Goal: Task Accomplishment & Management: Complete application form

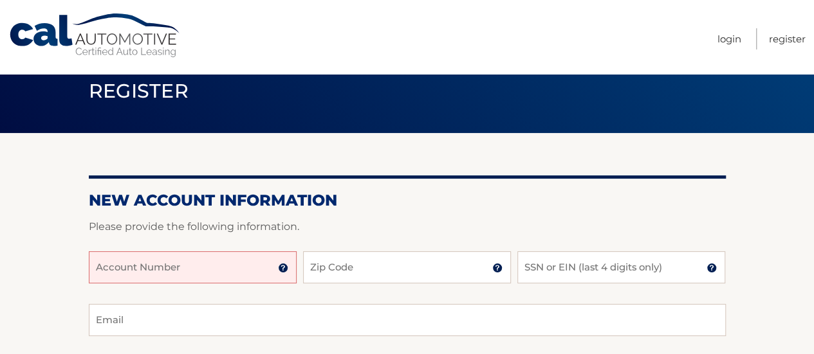
scroll to position [46, 0]
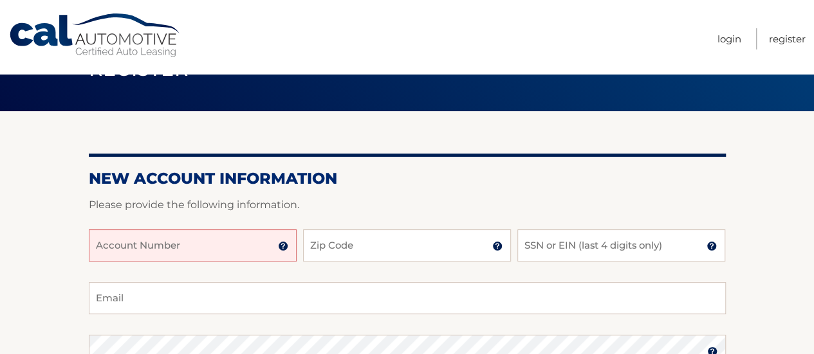
click at [192, 250] on input "Account Number" at bounding box center [193, 246] width 208 height 32
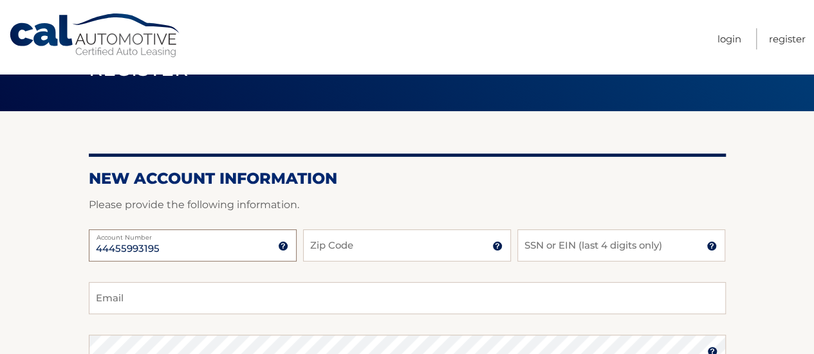
type input "44455993195"
click at [414, 244] on input "Zip Code" at bounding box center [407, 246] width 208 height 32
type input "08817"
click at [599, 246] on input "SSN or EIN (last 4 digits only)" at bounding box center [621, 246] width 208 height 32
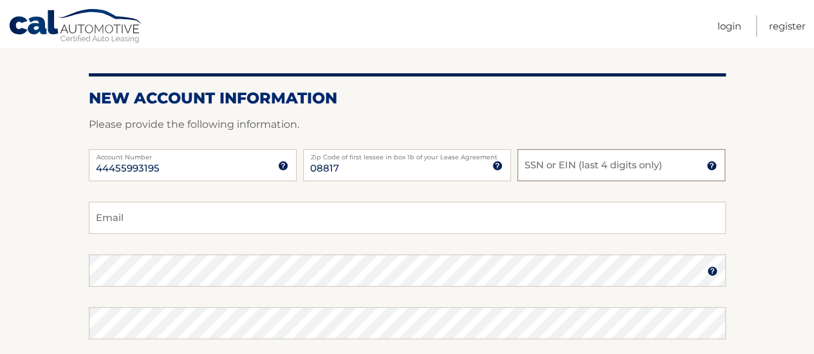
scroll to position [129, 0]
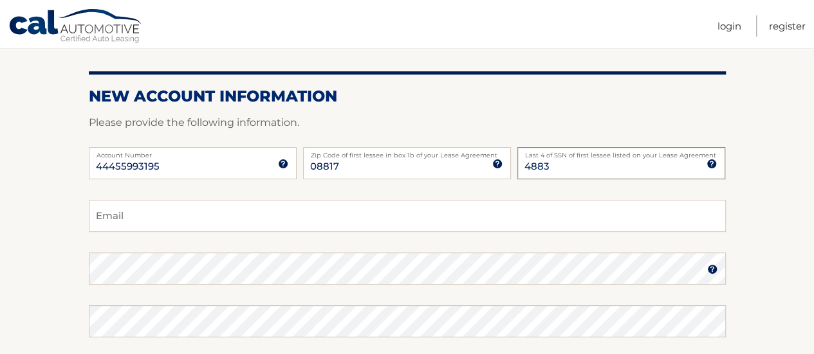
type input "4883"
click at [100, 218] on input "Email" at bounding box center [407, 216] width 637 height 32
type input "meetdshah91@gmail.com"
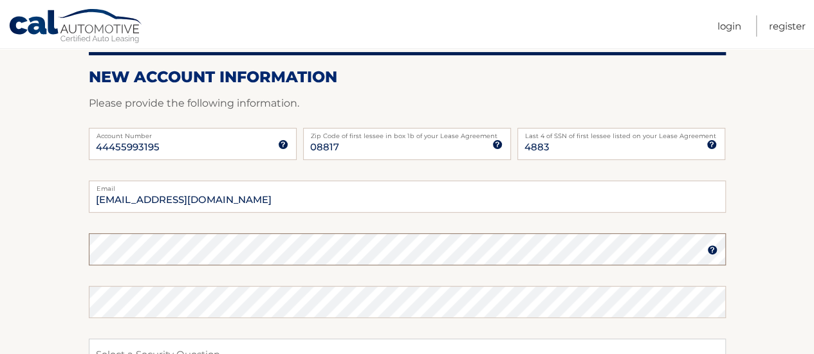
scroll to position [151, 0]
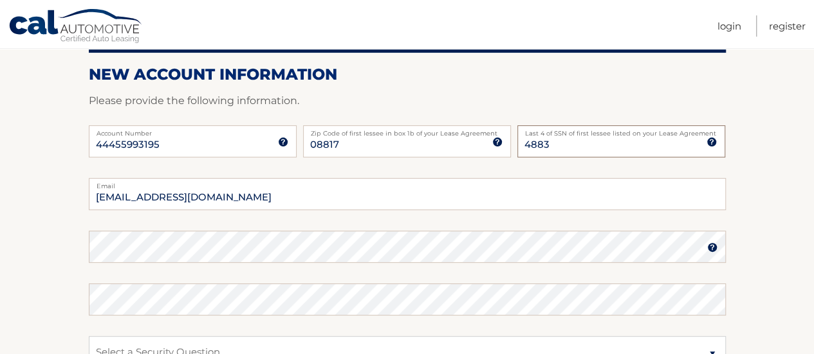
click at [668, 143] on input "4883" at bounding box center [621, 141] width 208 height 32
type input "4833"
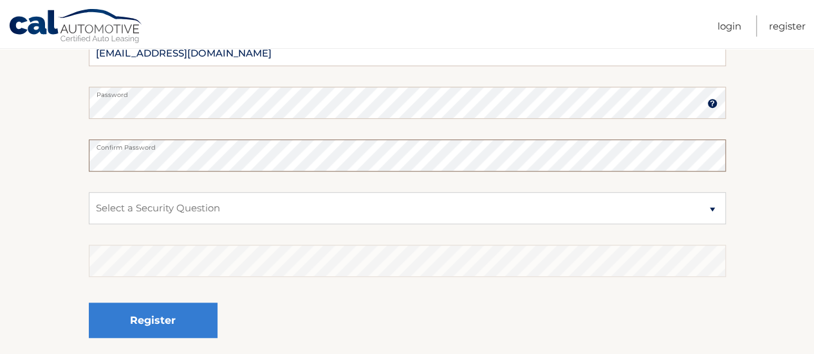
scroll to position [297, 0]
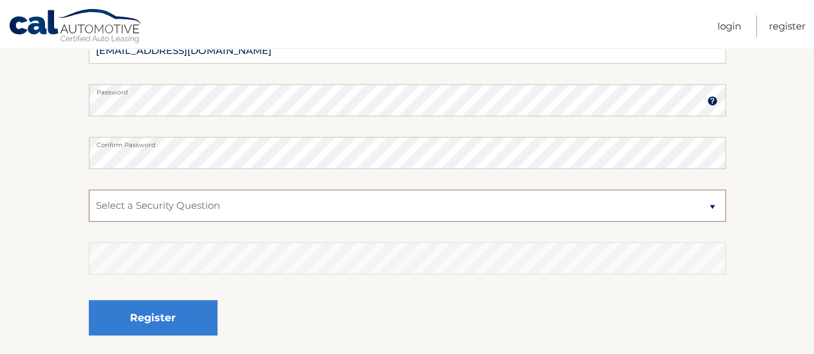
click at [587, 210] on select "Select a Security Question What was the name of your elementary school? What is…" at bounding box center [407, 206] width 637 height 32
select select "2"
click at [89, 190] on select "Select a Security Question What was the name of your elementary school? What is…" at bounding box center [407, 206] width 637 height 32
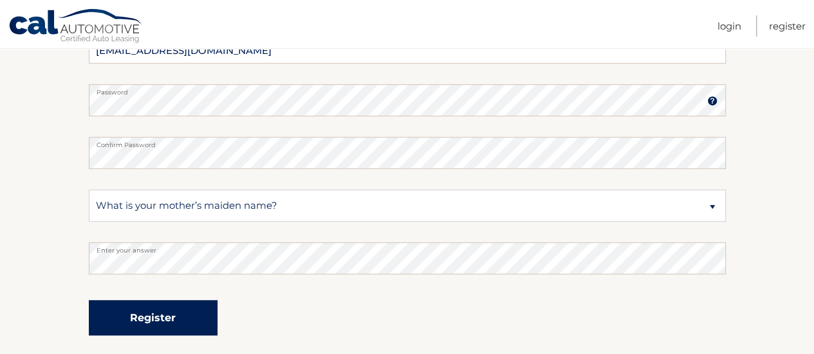
click at [166, 311] on button "Register" at bounding box center [153, 317] width 129 height 35
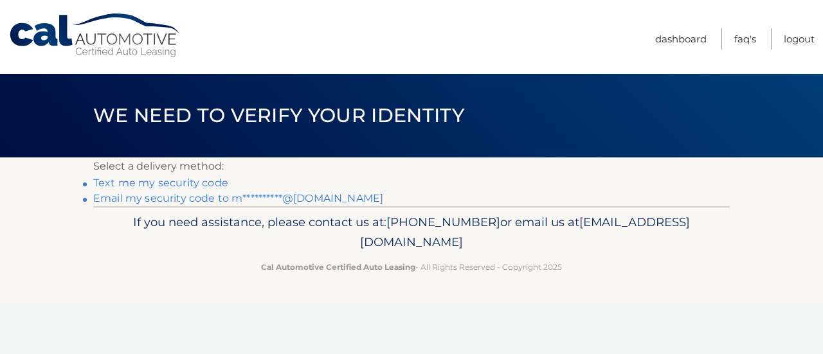
click at [142, 197] on link "**********" at bounding box center [238, 198] width 290 height 12
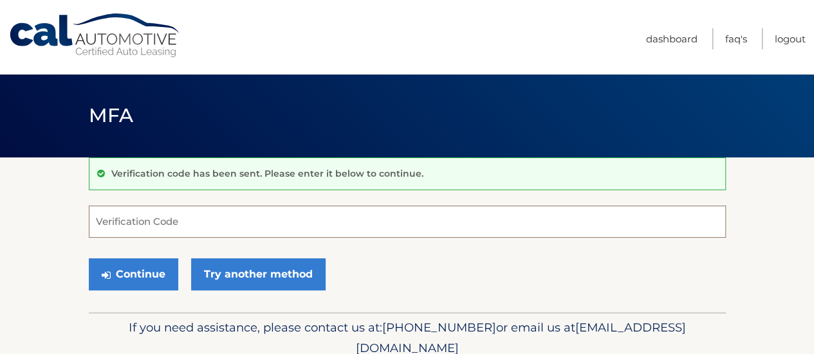
click at [150, 230] on input "Verification Code" at bounding box center [407, 222] width 637 height 32
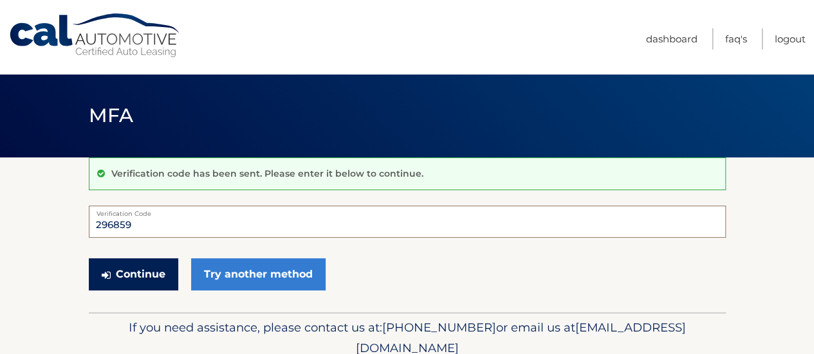
type input "296859"
click at [130, 280] on button "Continue" at bounding box center [133, 275] width 89 height 32
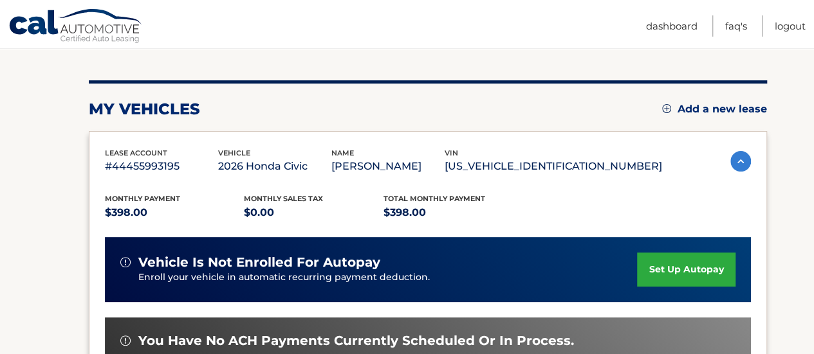
scroll to position [136, 0]
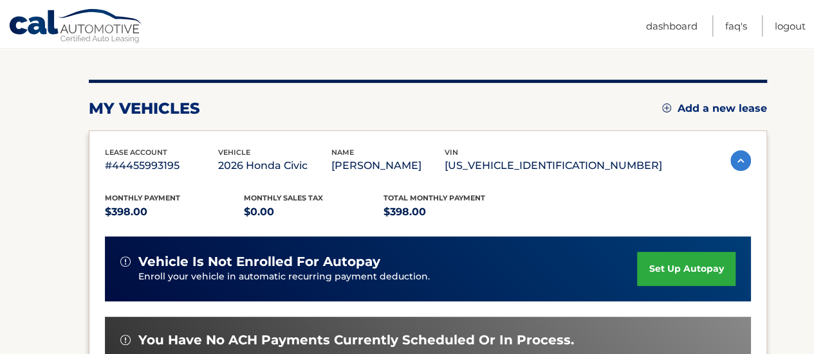
click at [683, 268] on link "set up autopay" at bounding box center [686, 269] width 98 height 34
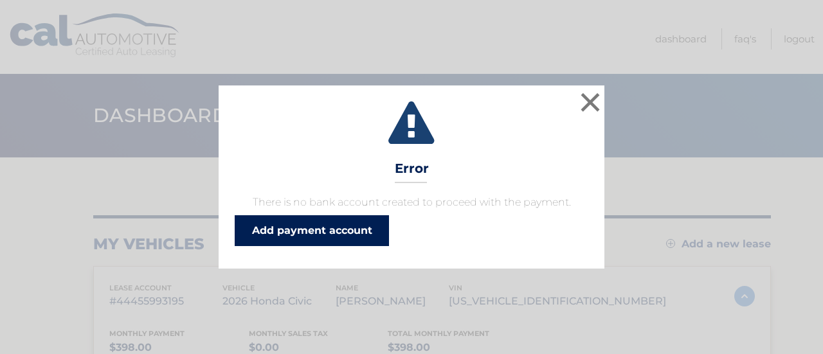
click at [325, 227] on link "Add payment account" at bounding box center [312, 230] width 154 height 31
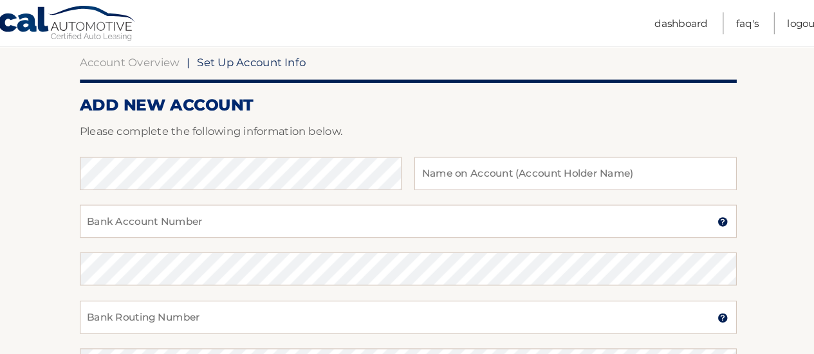
scroll to position [124, 0]
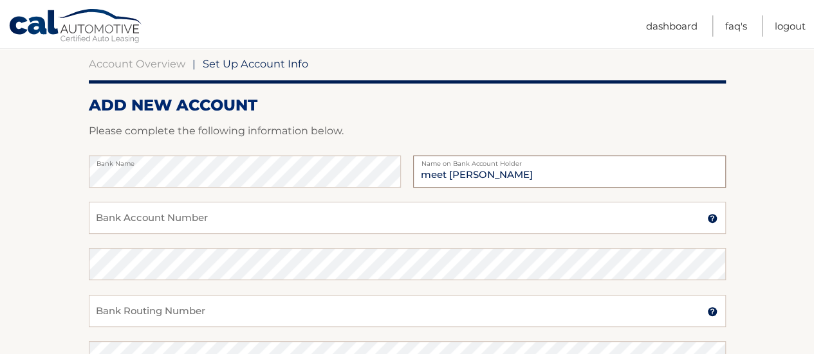
type input "meet shah"
click at [150, 226] on input "Bank Account Number" at bounding box center [407, 218] width 637 height 32
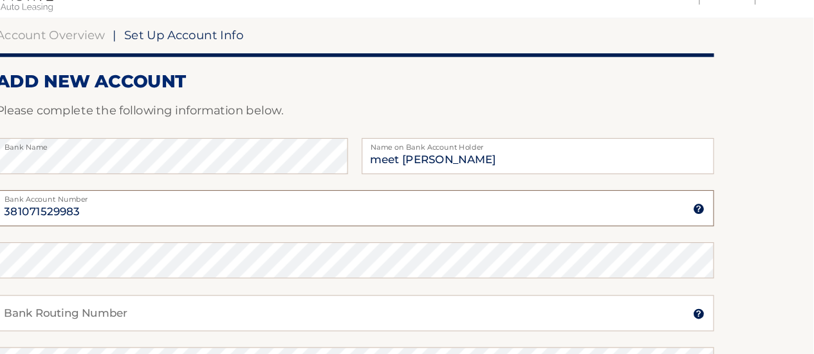
scroll to position [124, 0]
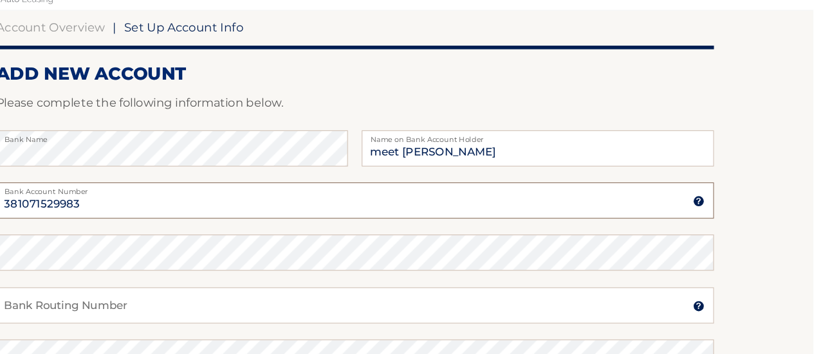
type input "381071529983"
click at [228, 337] on div "Bank Routing Number A 9-digit number at the lower left corner of a check. Conta…" at bounding box center [407, 318] width 637 height 46
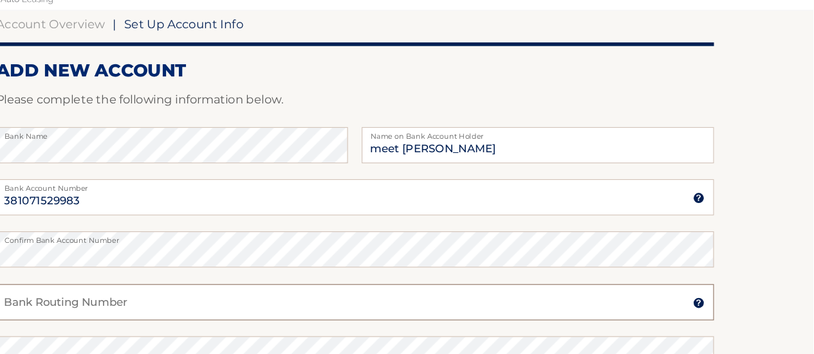
click at [195, 324] on div "Bank Routing Number A 9-digit number at the lower left corner of a check. Conta…" at bounding box center [407, 315] width 637 height 46
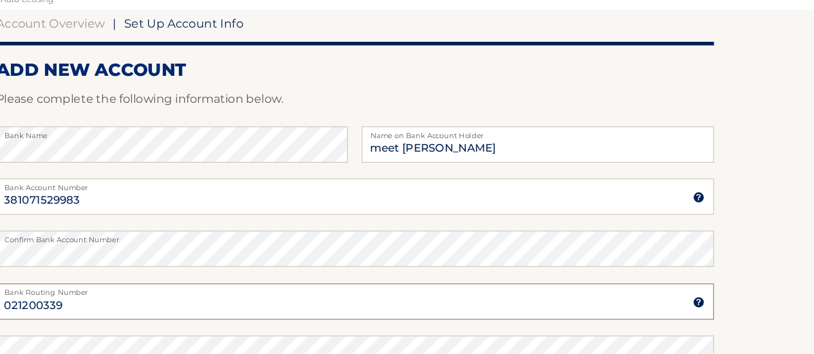
type input "021200339"
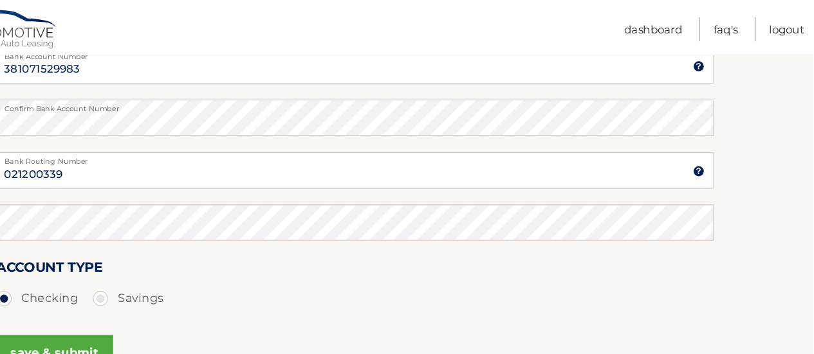
scroll to position [269, 0]
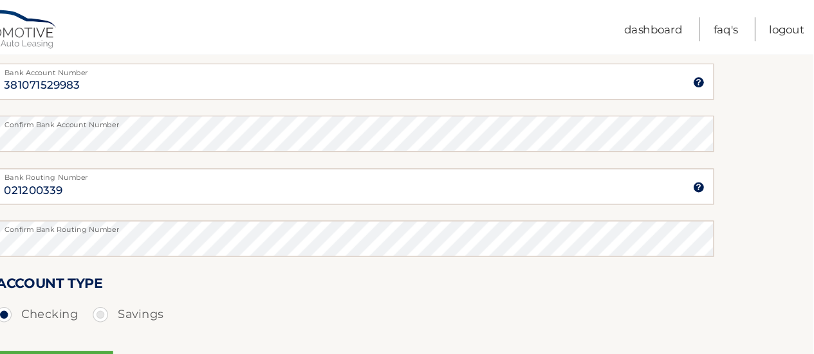
click at [181, 275] on label "Savings" at bounding box center [205, 280] width 63 height 26
click at [181, 275] on input "Savings" at bounding box center [185, 277] width 13 height 21
radio input "true"
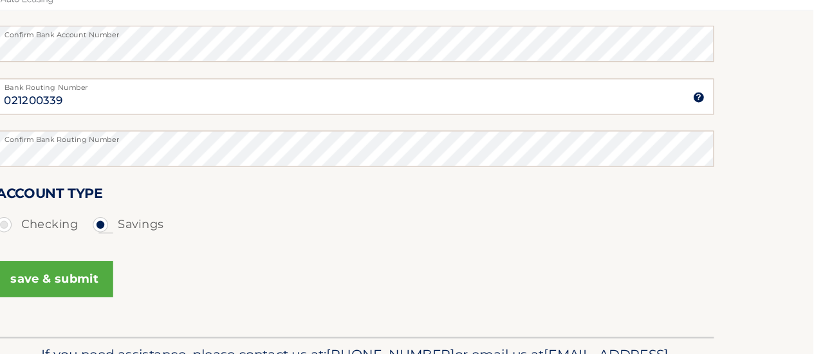
scroll to position [329, 0]
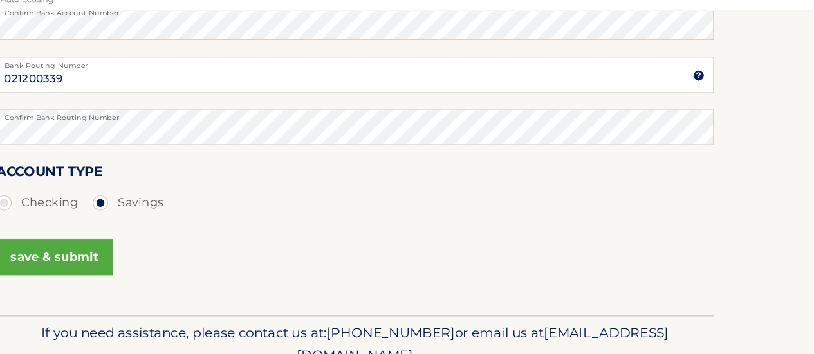
click at [140, 278] on button "save & submit" at bounding box center [141, 268] width 104 height 32
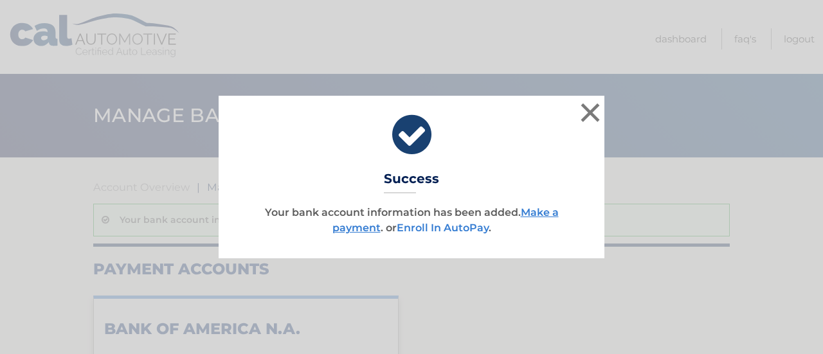
click at [450, 225] on link "Enroll In AutoPay" at bounding box center [443, 228] width 92 height 12
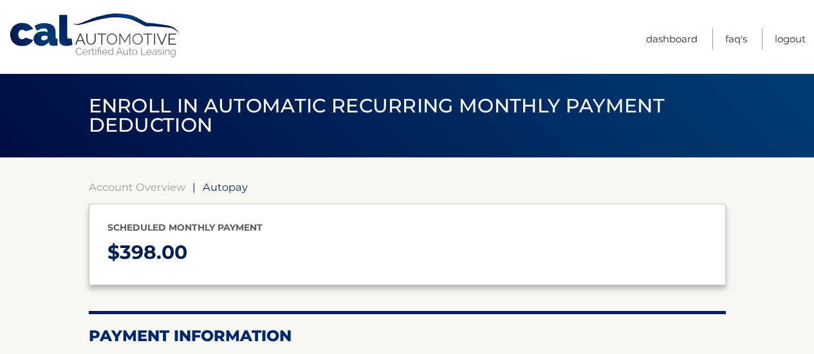
select select "YjU2NjU1ZjYtMTBiMC00ZjJjLTg3ZmUtN2Y5NTI3MmI3ZTEy"
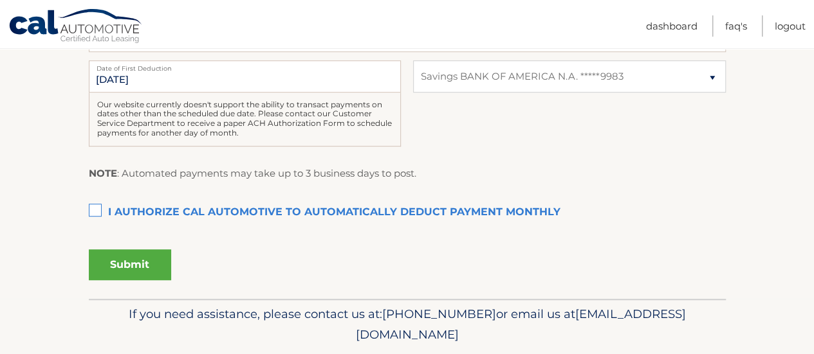
scroll to position [383, 0]
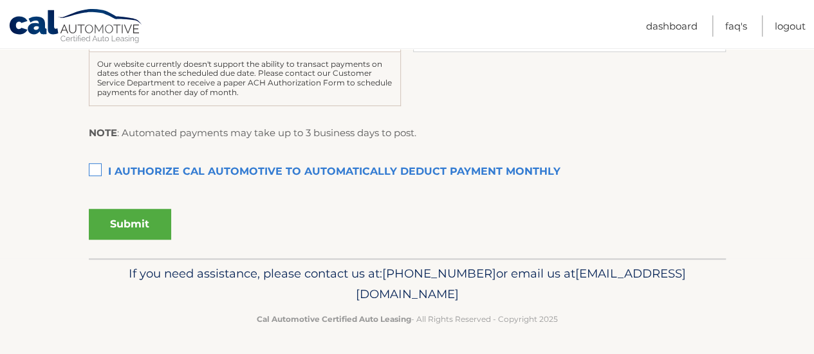
click at [100, 169] on label "I authorize cal automotive to automatically deduct payment monthly This checkbo…" at bounding box center [407, 173] width 637 height 26
click at [0, 0] on input "I authorize cal automotive to automatically deduct payment monthly This checkbo…" at bounding box center [0, 0] width 0 height 0
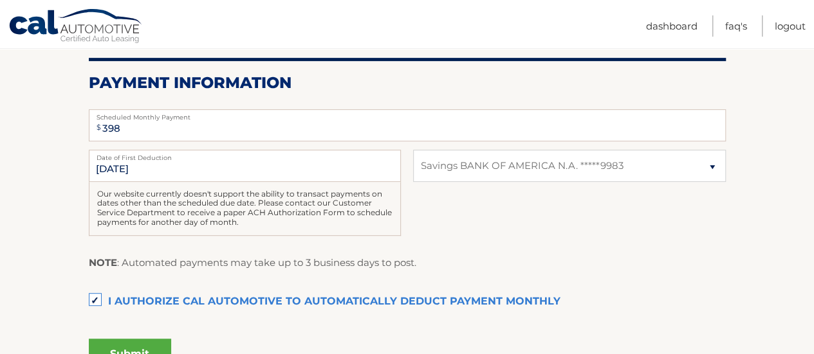
scroll to position [243, 0]
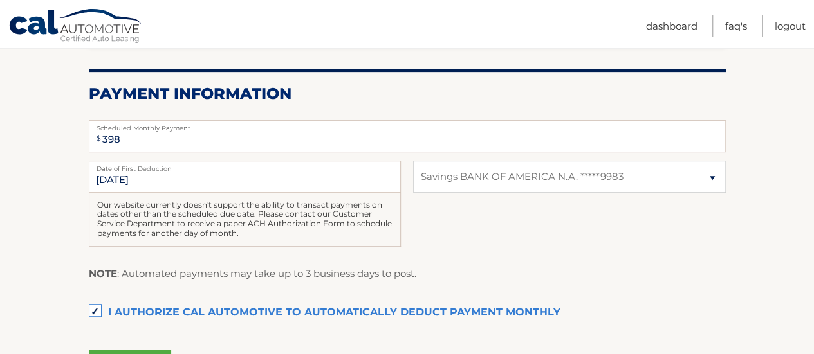
click at [137, 206] on div "Our website currently doesn't support the ability to transact payments on dates…" at bounding box center [245, 220] width 312 height 54
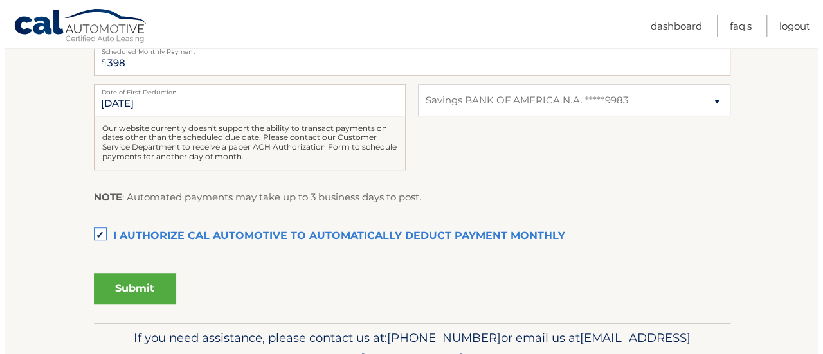
scroll to position [320, 0]
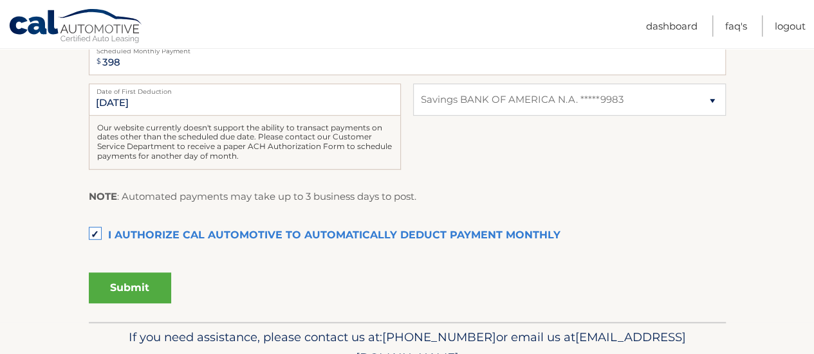
click at [165, 298] on button "Submit" at bounding box center [130, 288] width 82 height 31
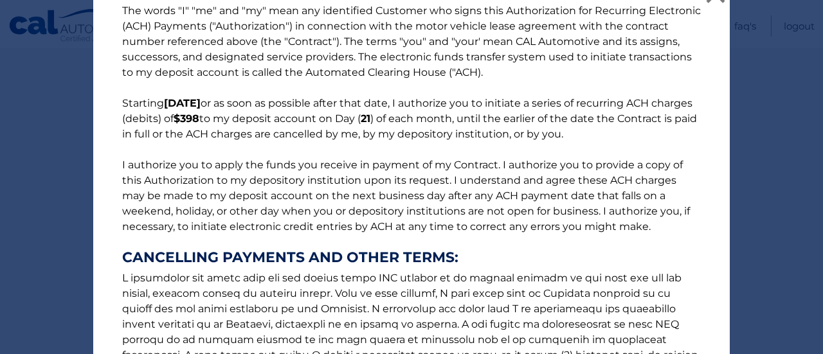
click at [140, 315] on p "The words "I" "me" and "my" mean any identified Customer who signs this Authori…" at bounding box center [411, 245] width 605 height 484
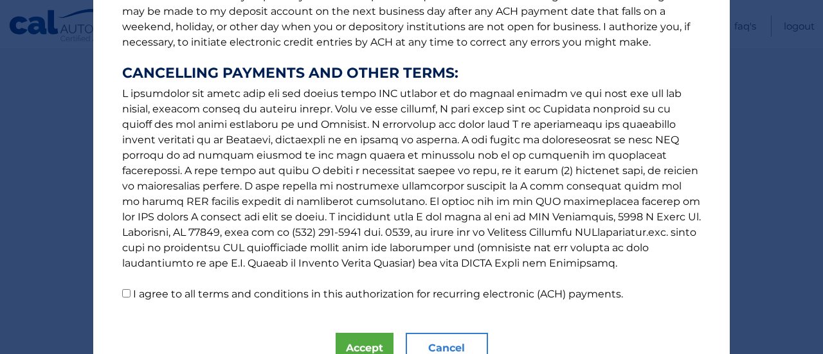
scroll to position [268, 0]
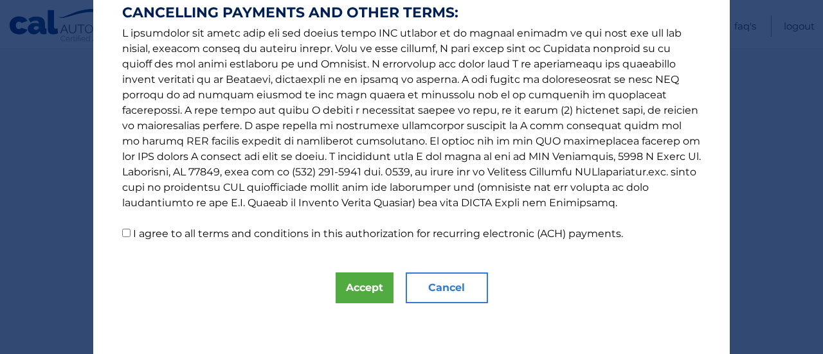
click at [122, 233] on input "I agree to all terms and conditions in this authorization for recurring electro…" at bounding box center [126, 233] width 8 height 8
checkbox input "true"
click at [354, 282] on button "Accept" at bounding box center [365, 288] width 58 height 31
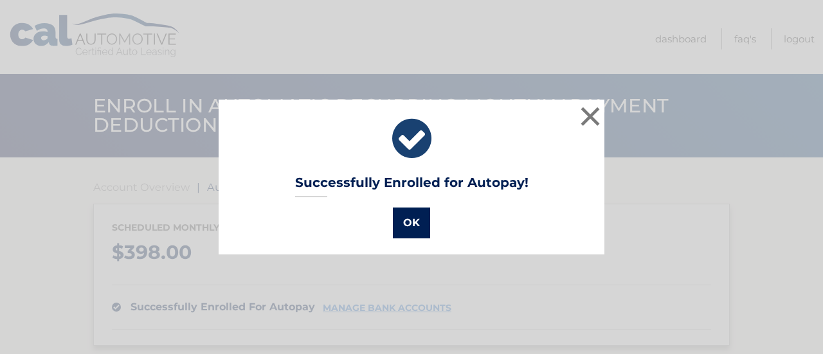
click at [410, 227] on button "OK" at bounding box center [411, 223] width 37 height 31
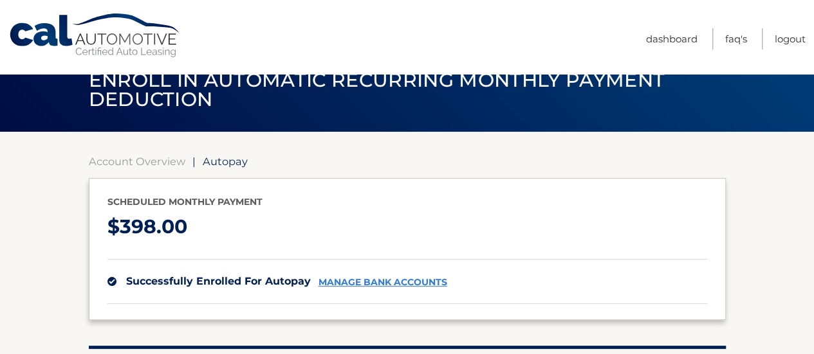
click at [15, 330] on section "Account Overview | Autopay Scheduled monthly payment $ 398.00 successfully enro…" at bounding box center [407, 312] width 814 height 360
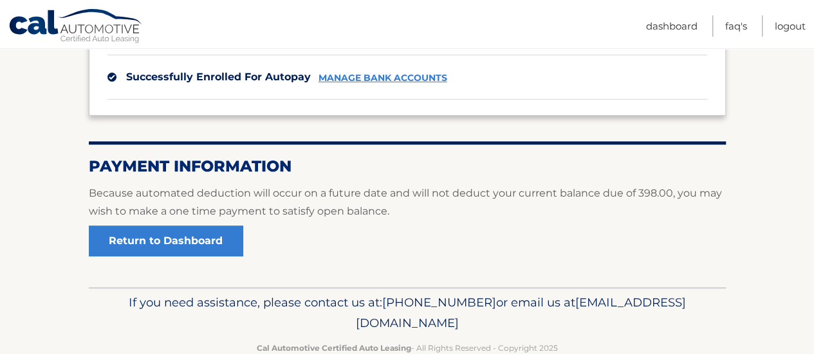
scroll to position [232, 0]
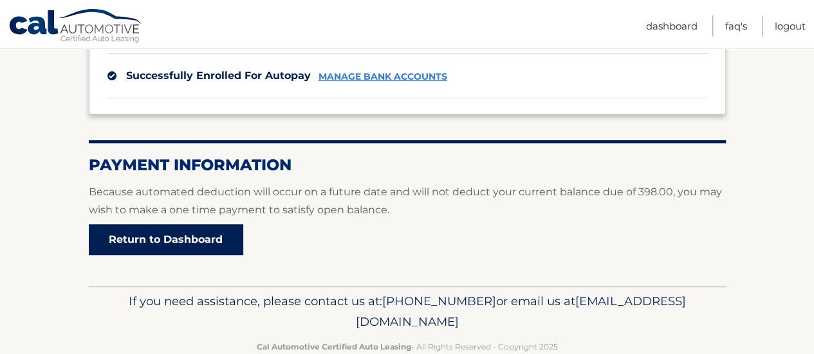
click at [158, 252] on link "Return to Dashboard" at bounding box center [166, 239] width 154 height 31
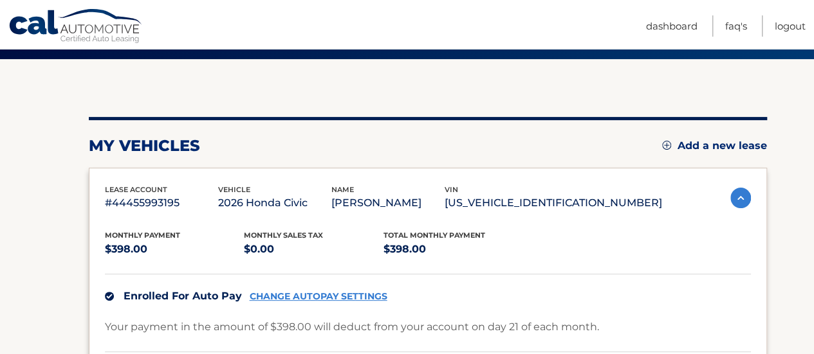
click at [26, 141] on section "my vehicles Add a new lease lease account #44455993195 vehicle 2026 Honda Civic…" at bounding box center [407, 297] width 814 height 476
click at [14, 107] on section "my vehicles Add a new lease lease account #44455993195 vehicle 2026 Honda Civic…" at bounding box center [407, 297] width 814 height 476
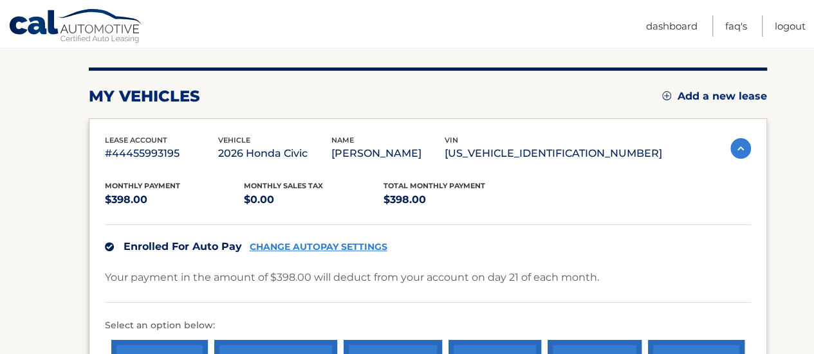
click at [26, 142] on section "my vehicles Add a new lease lease account #44455993195 vehicle 2026 Honda Civic…" at bounding box center [407, 248] width 814 height 476
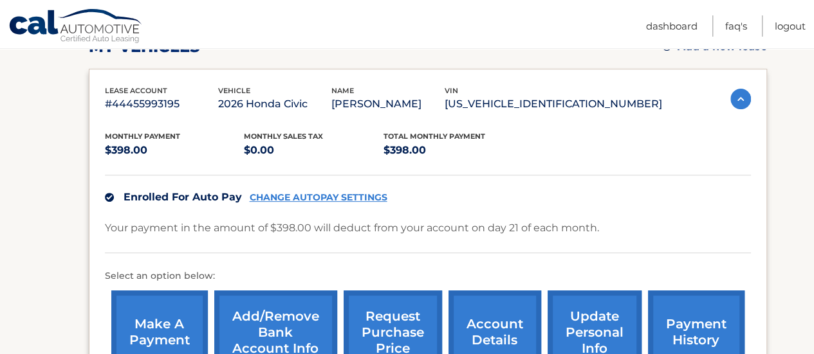
scroll to position [217, 0]
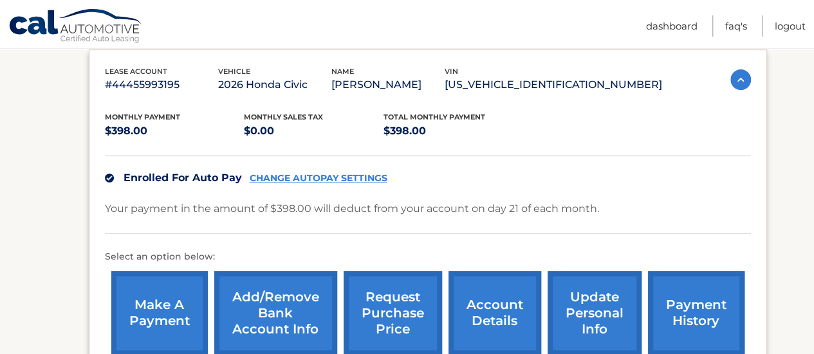
click at [34, 107] on section "my vehicles Add a new lease lease account #44455993195 vehicle 2026 Honda Civic…" at bounding box center [407, 179] width 814 height 476
click at [32, 138] on section "my vehicles Add a new lease lease account #44455993195 vehicle 2026 Honda Civic…" at bounding box center [407, 179] width 814 height 476
click at [29, 107] on section "my vehicles Add a new lease lease account #44455993195 vehicle 2026 Honda Civic…" at bounding box center [407, 179] width 814 height 476
click at [695, 318] on link "payment history" at bounding box center [696, 313] width 96 height 84
click at [680, 322] on link "payment history" at bounding box center [696, 313] width 96 height 84
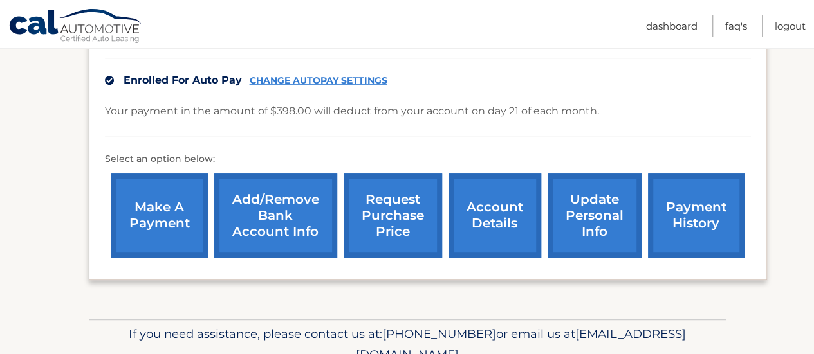
scroll to position [327, 0]
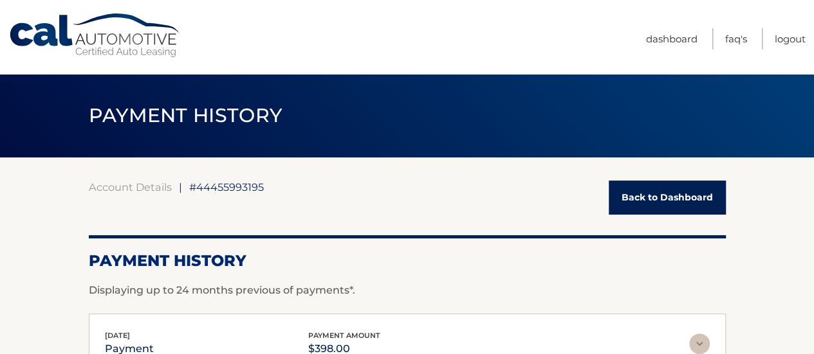
click at [674, 208] on link "Back to Dashboard" at bounding box center [667, 198] width 117 height 34
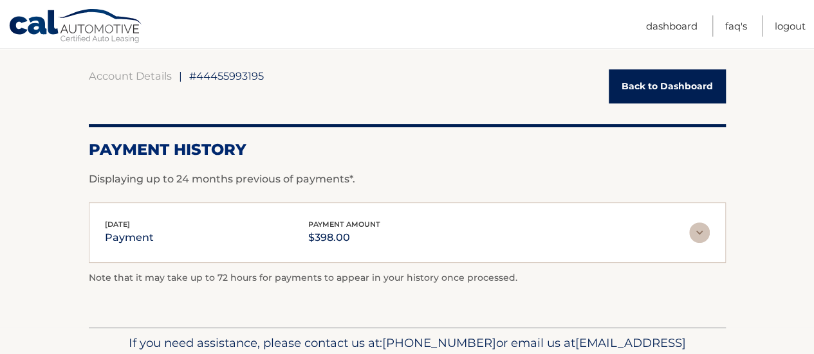
scroll to position [114, 0]
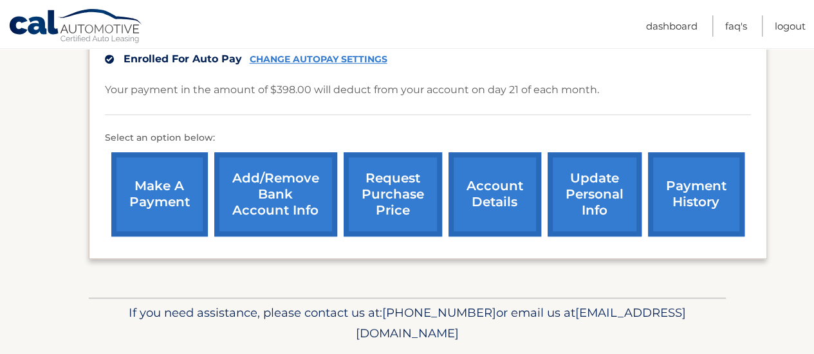
scroll to position [334, 0]
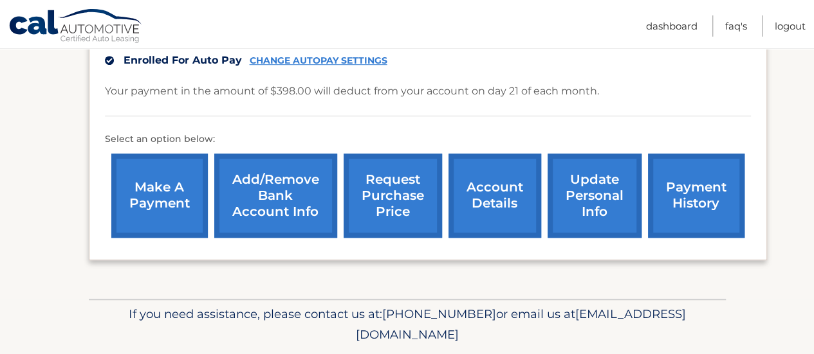
click at [165, 197] on link "make a payment" at bounding box center [159, 196] width 96 height 84
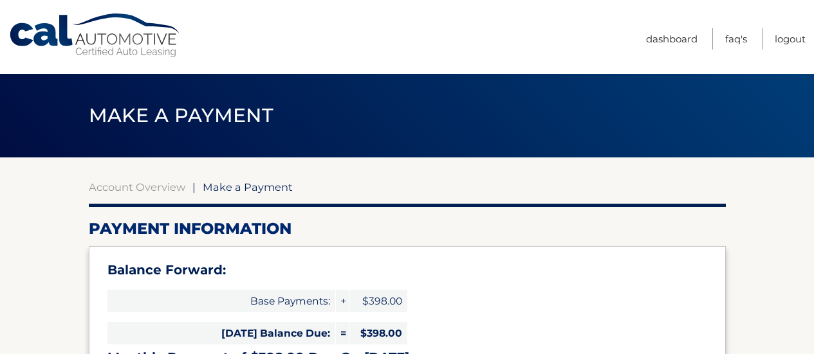
select select "YjU2NjU1ZjYtMTBiMC00ZjJjLTg3ZmUtN2Y5NTI3MmI3ZTEy"
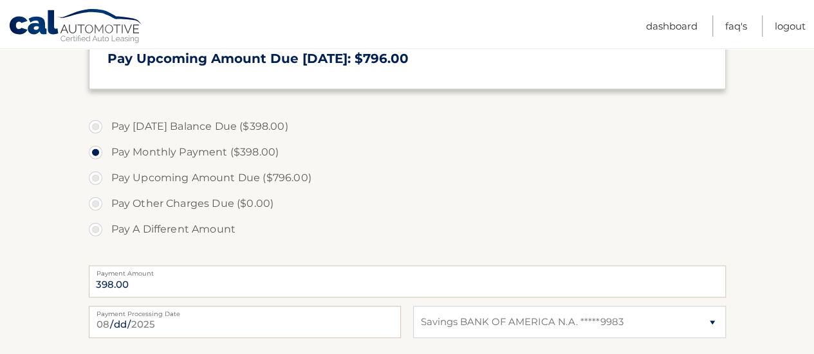
scroll to position [360, 0]
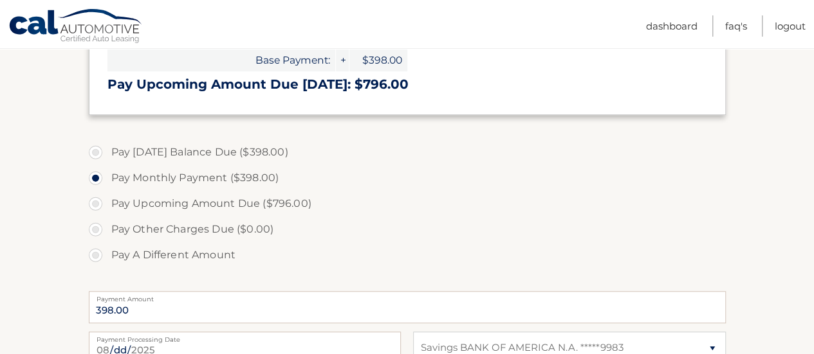
click at [13, 133] on section "Account Overview | Make a Payment Payment Information Balance Forward: Base Pay…" at bounding box center [407, 156] width 814 height 719
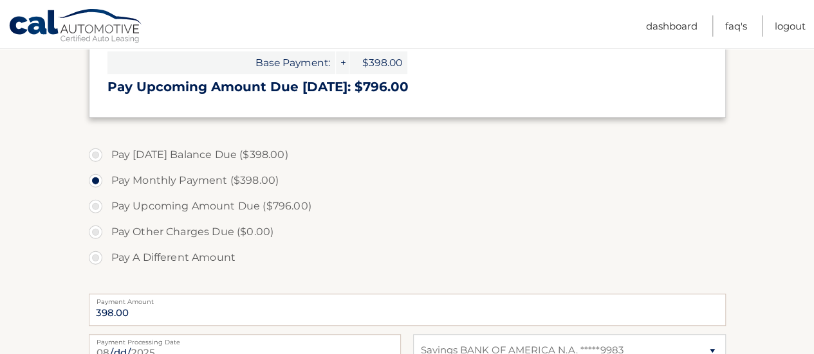
click at [35, 107] on section "Account Overview | Make a Payment Payment Information Balance Forward: Base Pay…" at bounding box center [407, 159] width 814 height 719
click at [39, 140] on section "Account Overview | Make a Payment Payment Information Balance Forward: Base Pay…" at bounding box center [407, 159] width 814 height 719
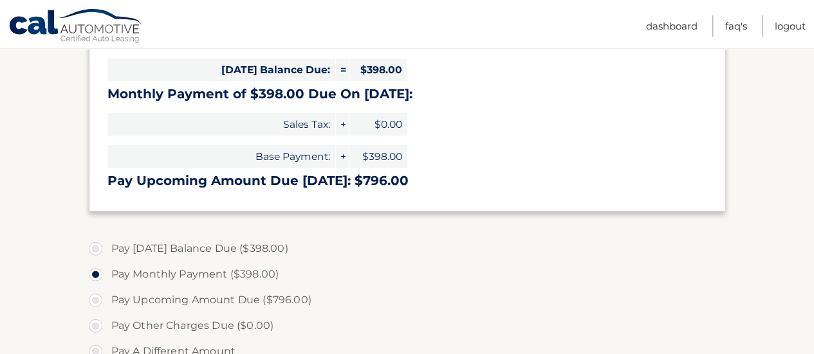
click at [28, 142] on section "Account Overview | Make a Payment Payment Information Balance Forward: Base Pay…" at bounding box center [407, 253] width 814 height 719
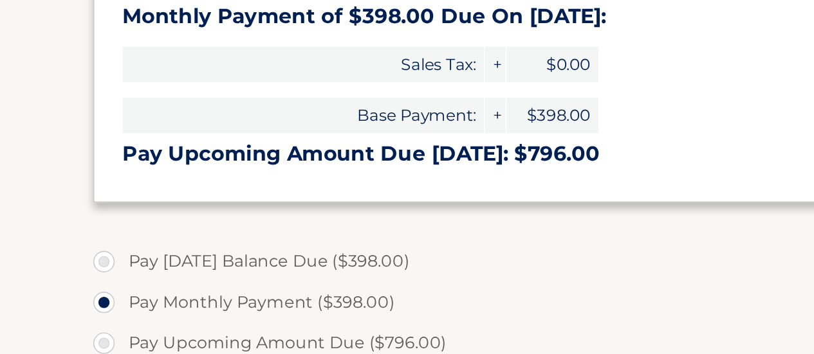
scroll to position [221, 0]
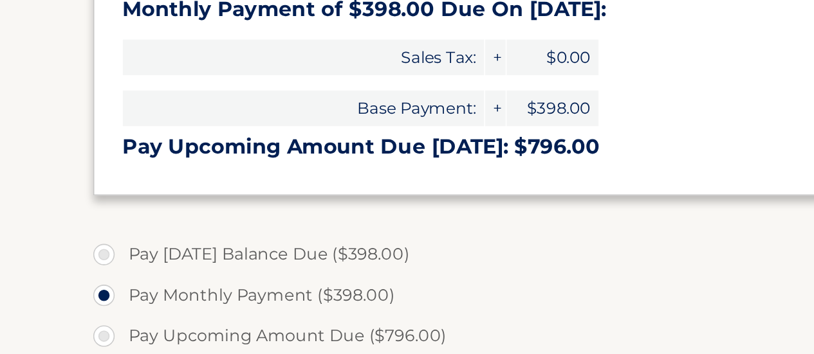
click at [92, 291] on label "Pay [DATE] Balance Due ($398.00)" at bounding box center [407, 292] width 637 height 26
click at [94, 291] on input "Pay [DATE] Balance Due ($398.00)" at bounding box center [100, 289] width 13 height 21
radio input "true"
click at [94, 304] on input "Pay Monthly Payment ($398.00)" at bounding box center [100, 314] width 13 height 21
radio input "true"
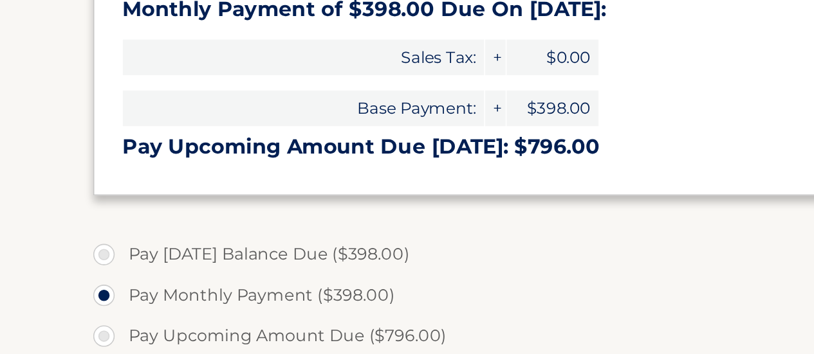
click at [94, 330] on input "Pay Upcoming Amount Due ($796.00)" at bounding box center [100, 340] width 13 height 21
radio input "true"
type input "796.00"
click at [94, 304] on input "Pay Monthly Payment ($398.00)" at bounding box center [100, 314] width 13 height 21
radio input "true"
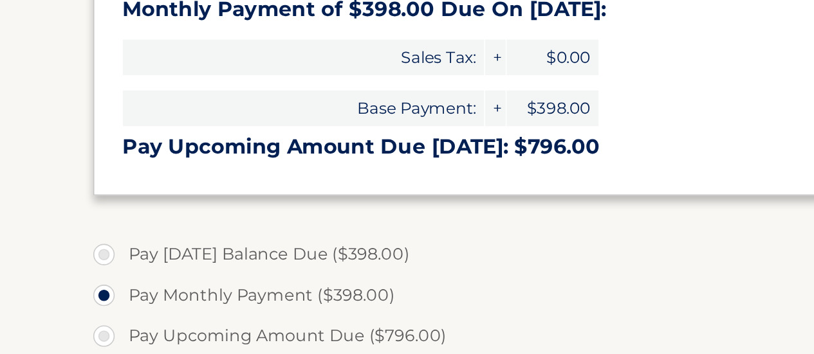
type input "398.00"
click at [94, 279] on input "Pay [DATE] Balance Due ($398.00)" at bounding box center [100, 289] width 13 height 21
radio input "true"
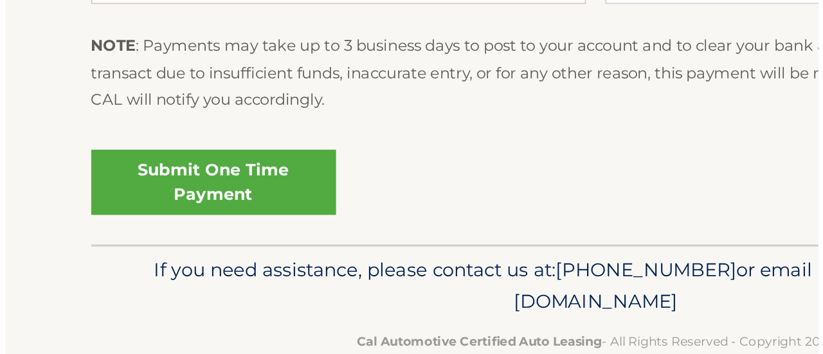
scroll to position [594, 0]
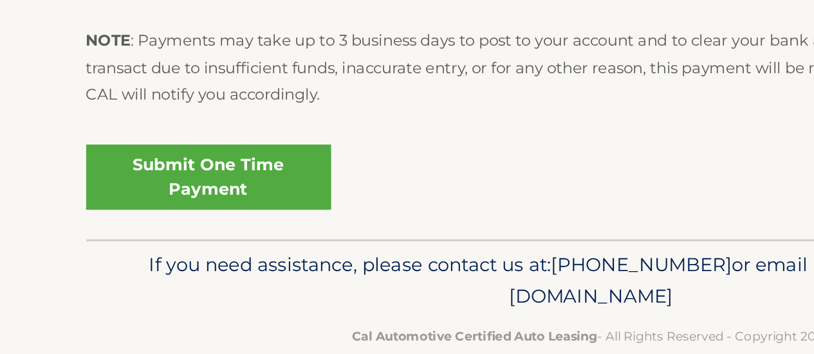
click at [151, 250] on link "Submit One Time Payment" at bounding box center [166, 242] width 154 height 41
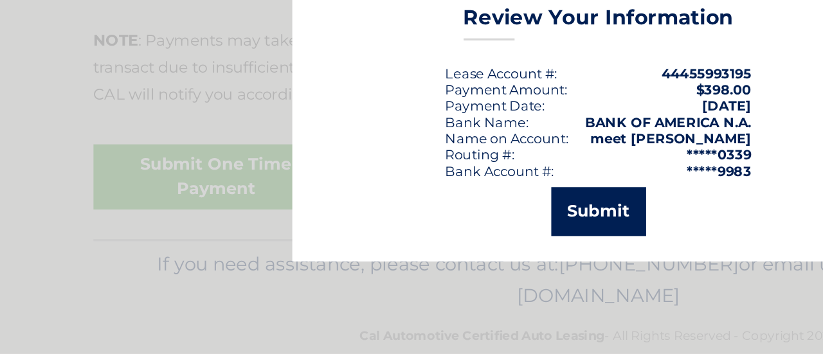
click at [408, 264] on button "Submit" at bounding box center [412, 264] width 60 height 31
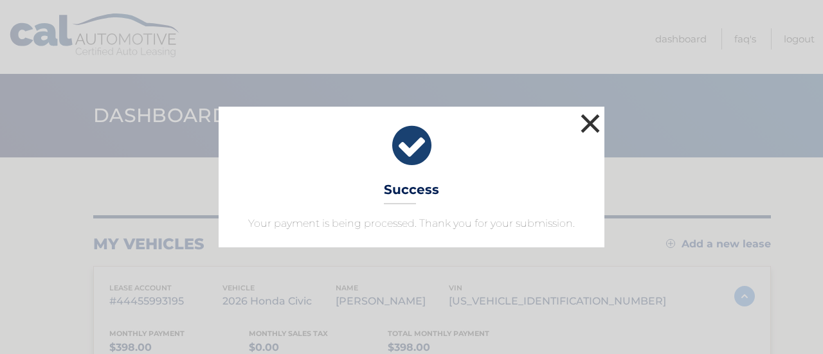
click at [591, 122] on button "×" at bounding box center [591, 124] width 26 height 26
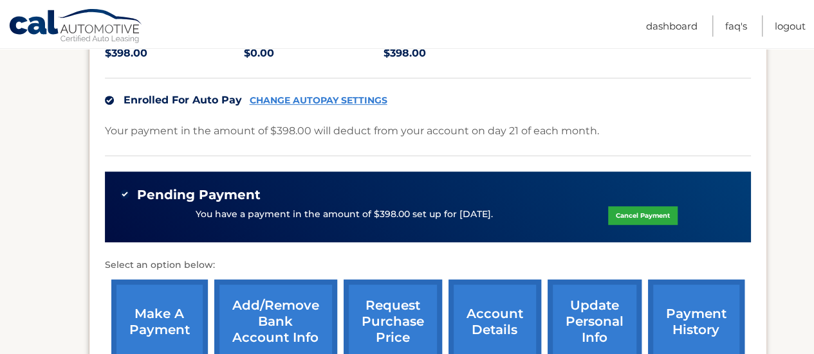
scroll to position [300, 0]
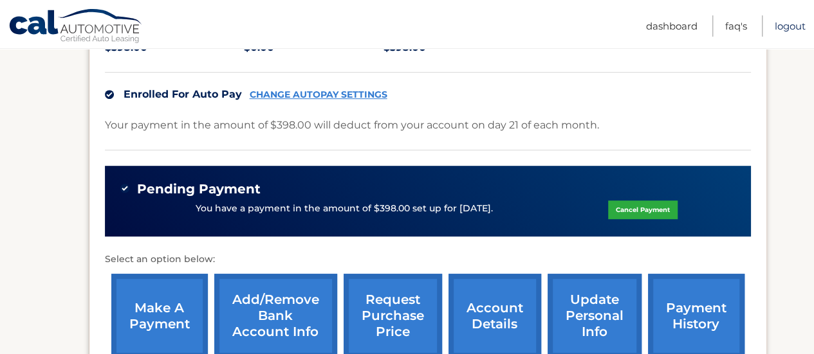
click at [794, 24] on link "Logout" at bounding box center [789, 25] width 31 height 21
